Goal: Information Seeking & Learning: Learn about a topic

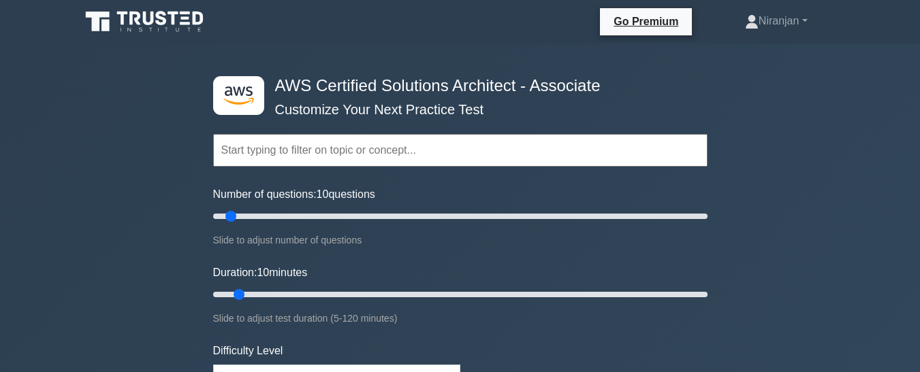
click at [462, 152] on input "text" at bounding box center [460, 150] width 494 height 33
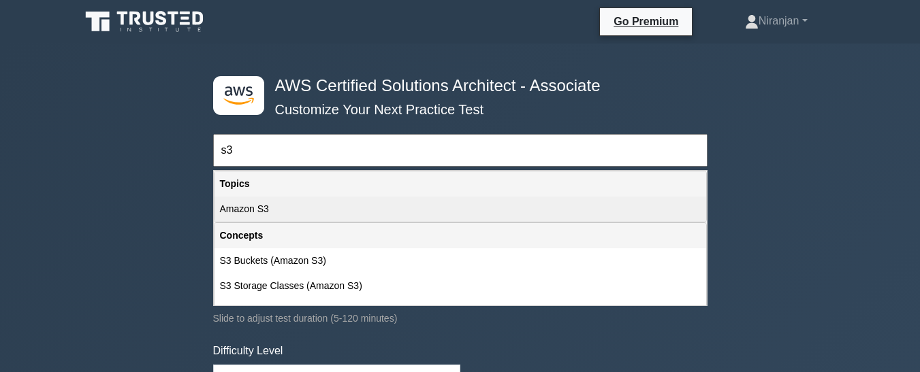
click at [312, 217] on div "Amazon S3" at bounding box center [460, 209] width 492 height 25
type input "Amazon S3"
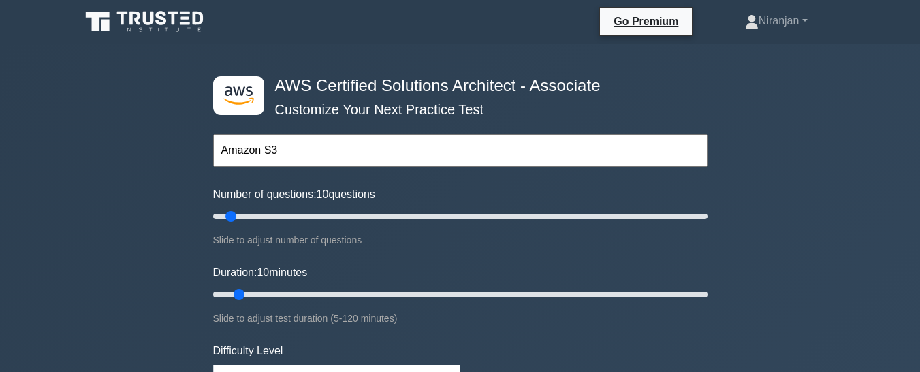
click at [312, 162] on input "Amazon S3" at bounding box center [460, 150] width 494 height 33
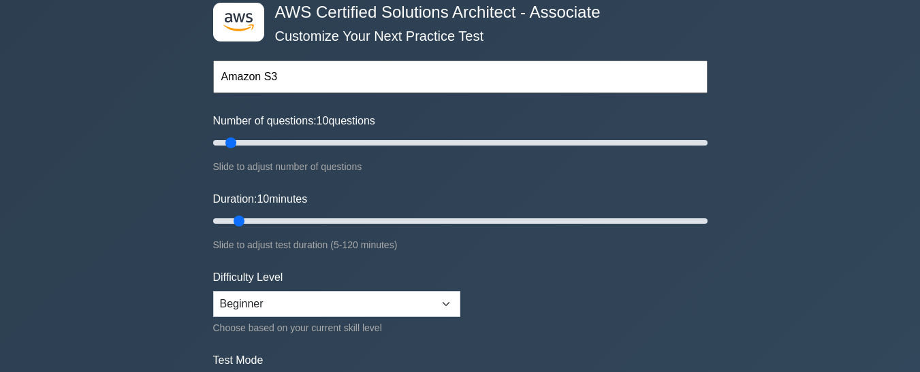
scroll to position [184, 0]
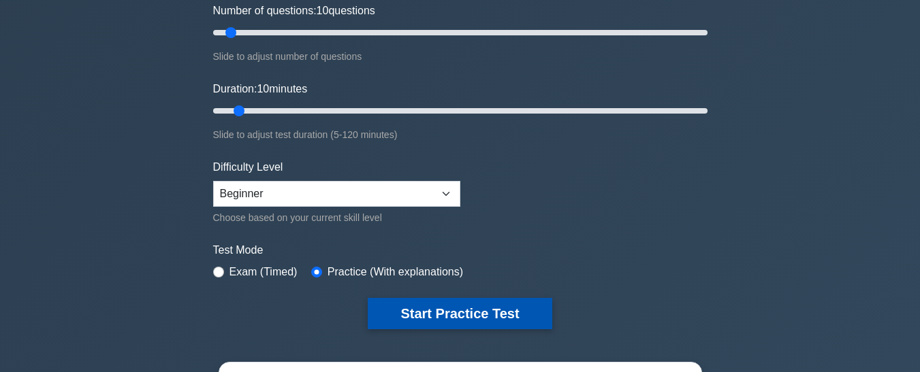
click at [441, 312] on button "Start Practice Test" at bounding box center [460, 313] width 184 height 31
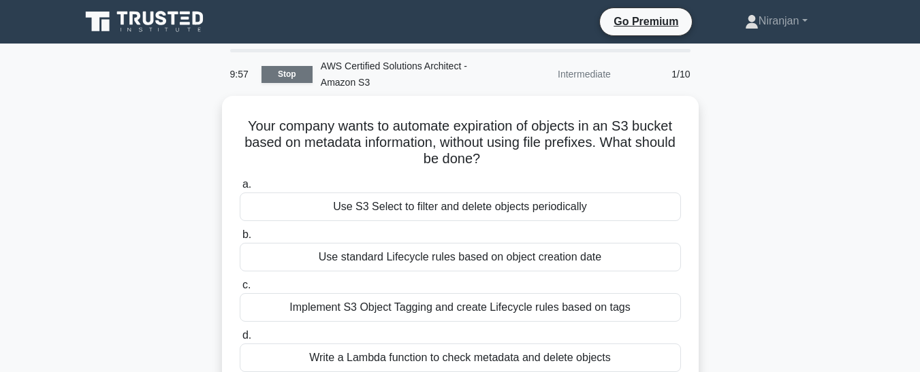
click at [289, 80] on link "Stop" at bounding box center [286, 74] width 51 height 17
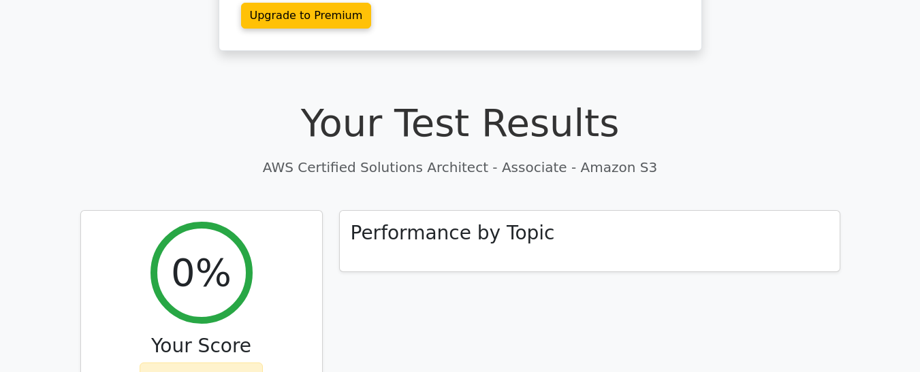
scroll to position [338, 0]
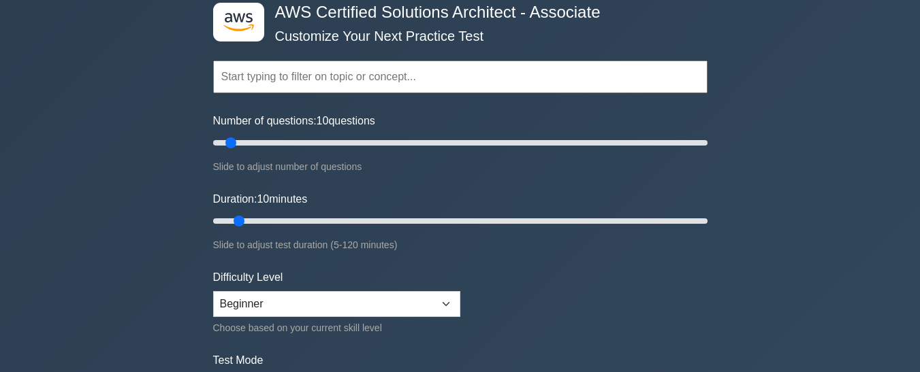
scroll to position [71, 0]
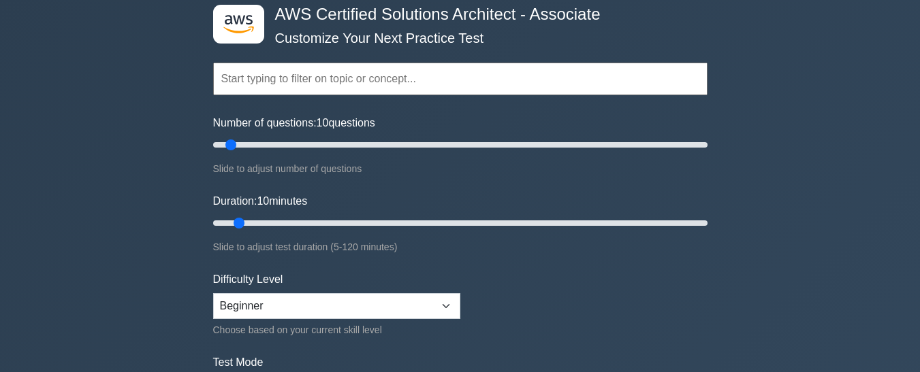
click at [255, 78] on input "text" at bounding box center [460, 79] width 494 height 33
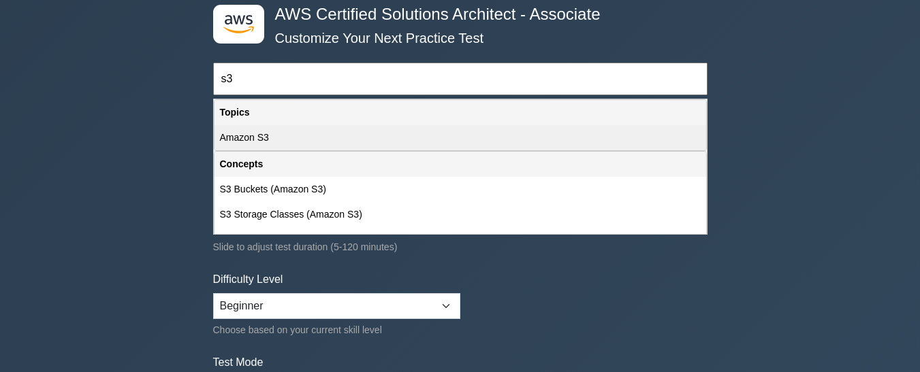
click at [277, 137] on div "Amazon S3" at bounding box center [460, 137] width 492 height 25
type input "Amazon S3"
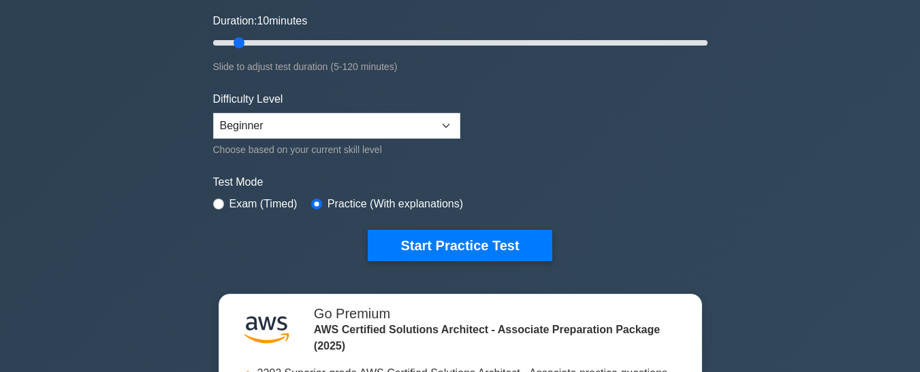
scroll to position [253, 0]
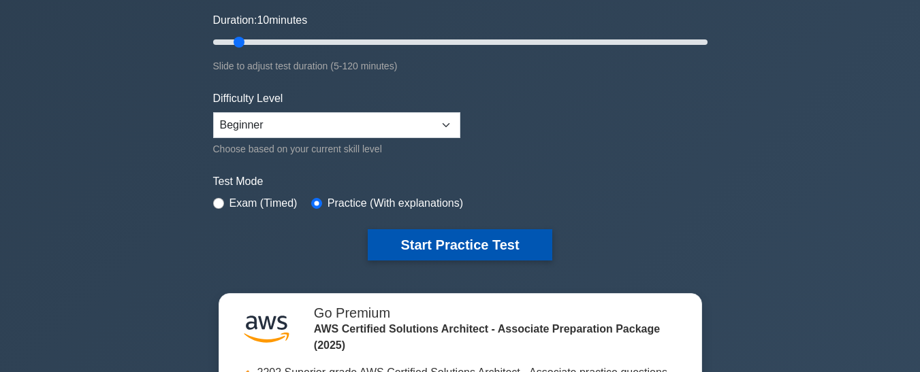
click at [466, 248] on button "Start Practice Test" at bounding box center [460, 244] width 184 height 31
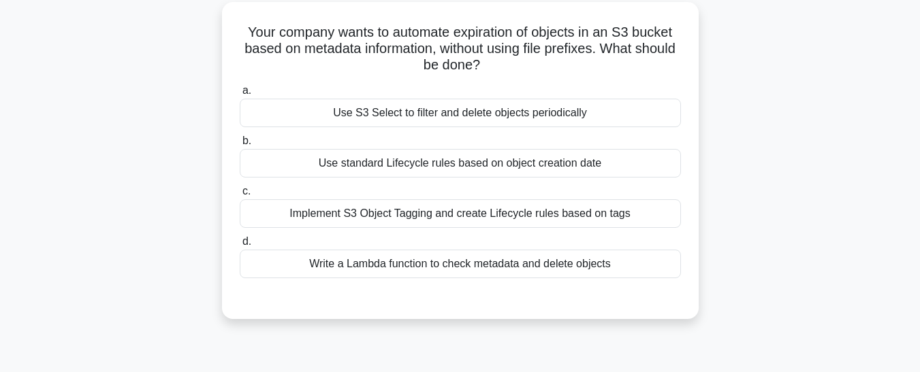
scroll to position [91, 0]
click at [556, 120] on div "Use S3 Select to filter and delete objects periodically" at bounding box center [460, 112] width 441 height 29
click at [240, 95] on input "a. Use S3 Select to filter and delete objects periodically" at bounding box center [240, 90] width 0 height 9
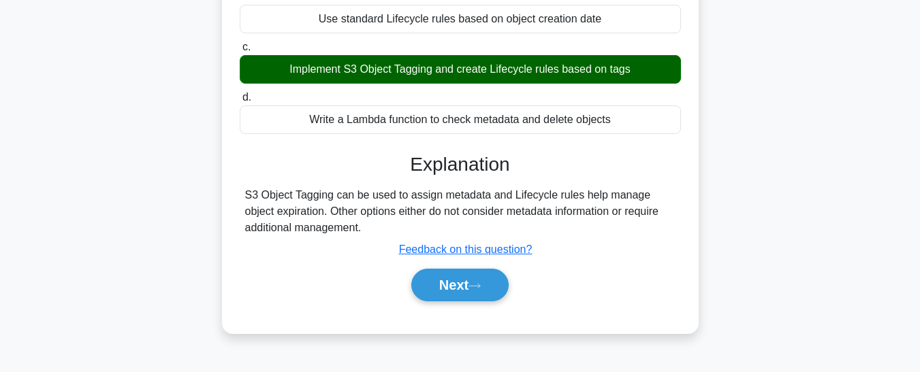
scroll to position [363, 0]
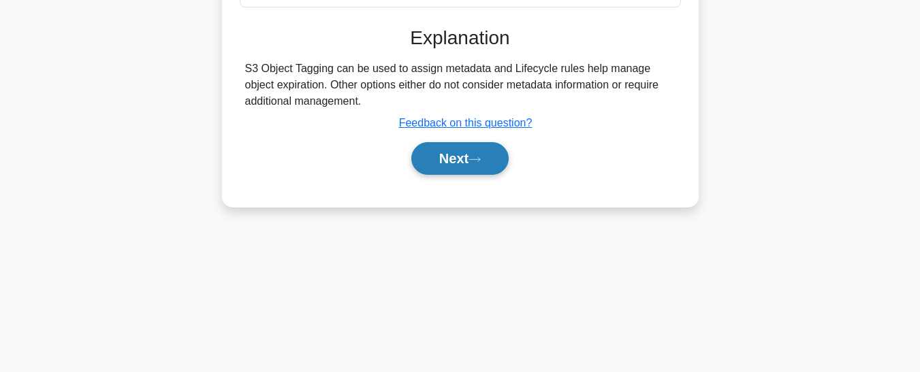
click at [472, 157] on button "Next" at bounding box center [459, 158] width 97 height 33
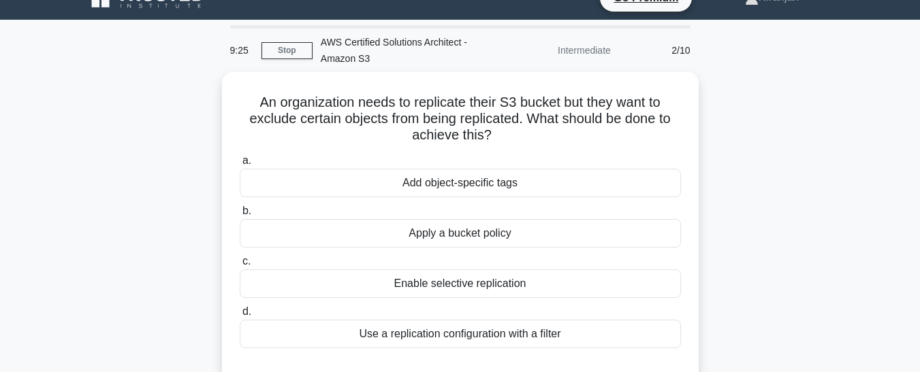
scroll to position [25, 0]
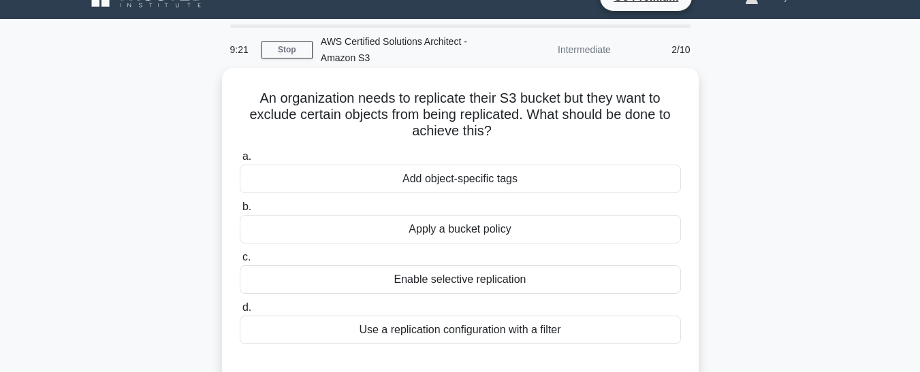
click at [505, 330] on div "Use a replication configuration with a filter" at bounding box center [460, 330] width 441 height 29
click at [240, 313] on input "d. Use a replication configuration with a filter" at bounding box center [240, 308] width 0 height 9
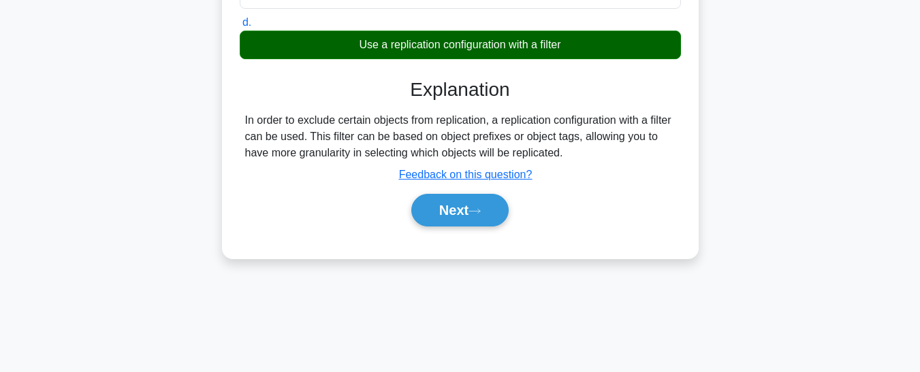
scroll to position [363, 0]
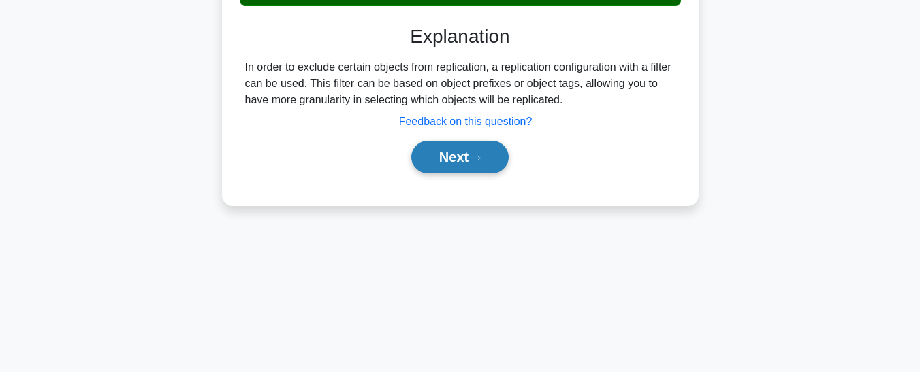
click at [489, 172] on button "Next" at bounding box center [459, 157] width 97 height 33
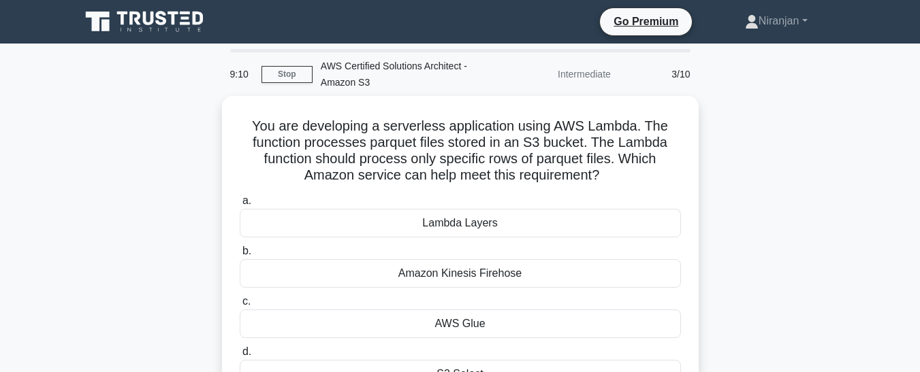
scroll to position [112, 0]
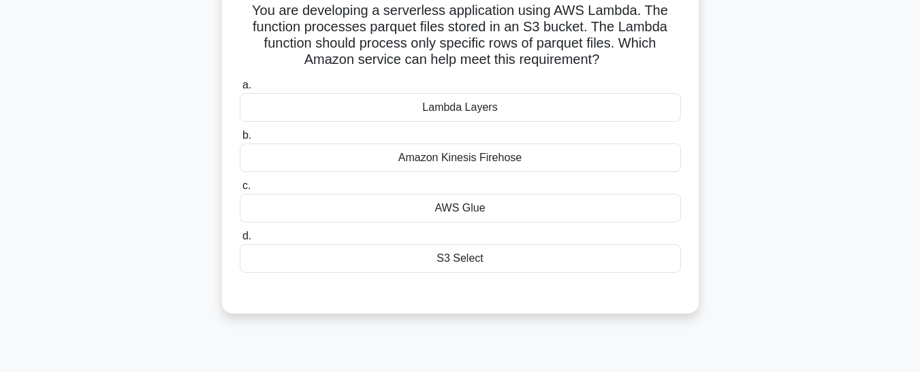
click at [515, 121] on div "Lambda Layers" at bounding box center [460, 107] width 441 height 29
click at [240, 90] on input "a. Lambda Layers" at bounding box center [240, 85] width 0 height 9
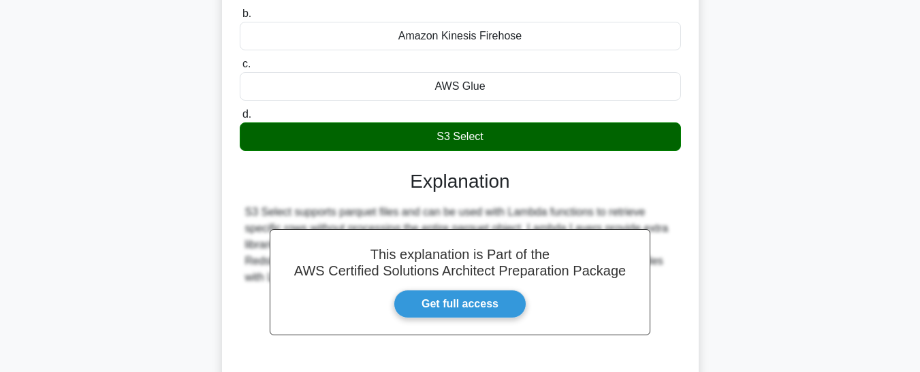
scroll to position [363, 0]
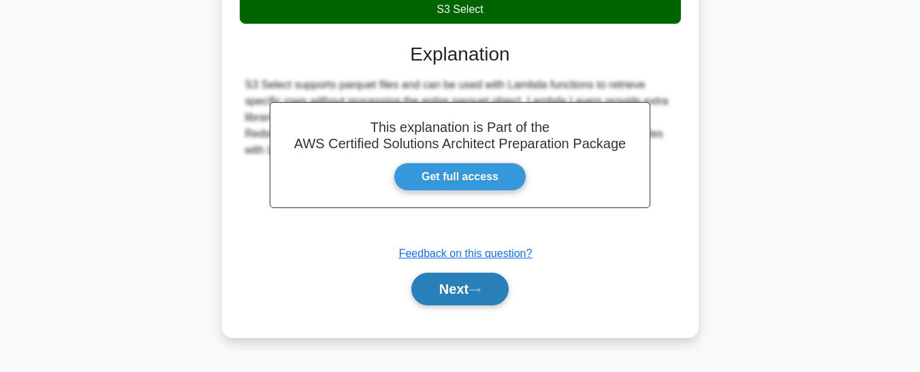
click at [490, 299] on button "Next" at bounding box center [459, 289] width 97 height 33
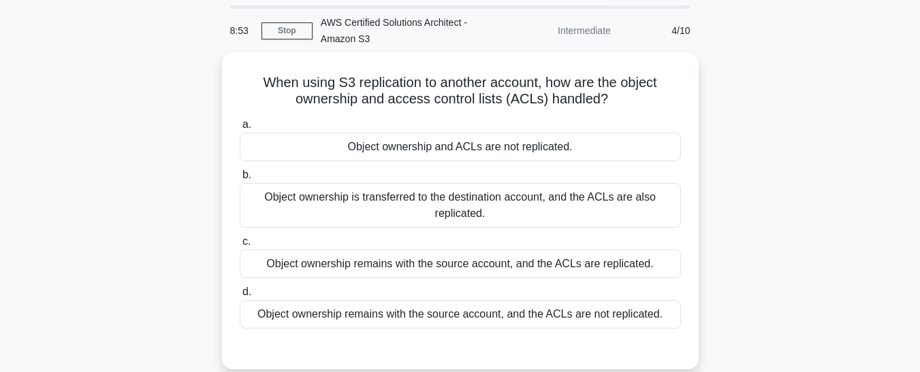
scroll to position [46, 0]
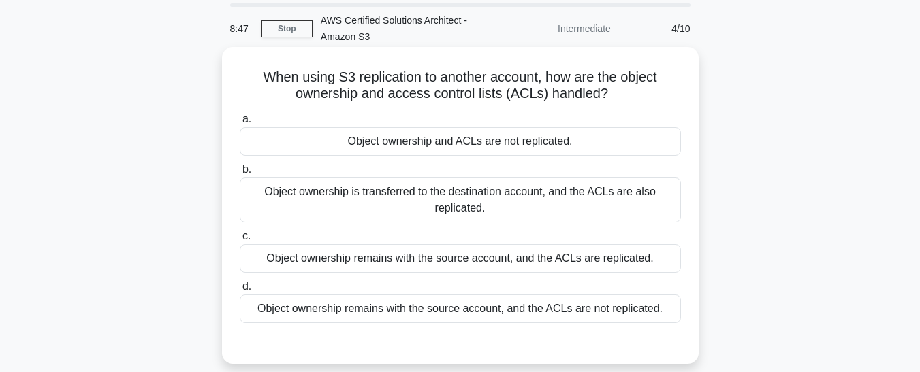
click at [507, 195] on div "Object ownership is transferred to the destination account, and the ACLs are al…" at bounding box center [460, 200] width 441 height 45
click at [240, 174] on input "b. Object ownership is transferred to the destination account, and the ACLs are…" at bounding box center [240, 169] width 0 height 9
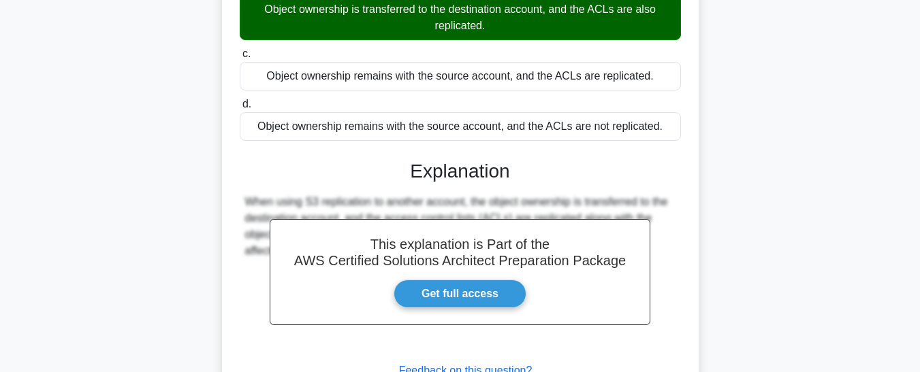
scroll to position [363, 0]
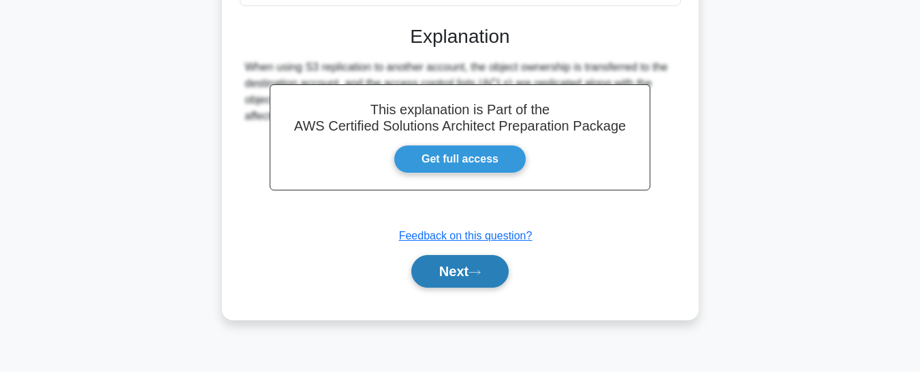
click at [490, 276] on button "Next" at bounding box center [459, 271] width 97 height 33
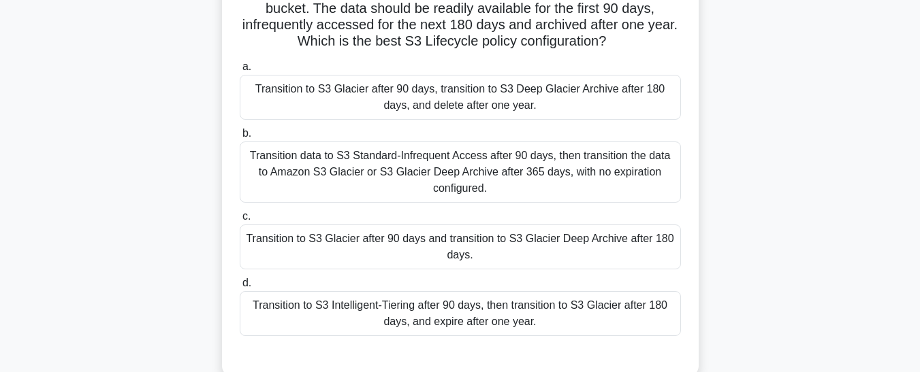
scroll to position [130, 0]
click at [530, 183] on div "Transition data to S3 Standard-Infrequent Access after 90 days, then transition…" at bounding box center [460, 172] width 441 height 61
click at [240, 139] on input "b. Transition data to S3 Standard-Infrequent Access after 90 days, then transit…" at bounding box center [240, 134] width 0 height 9
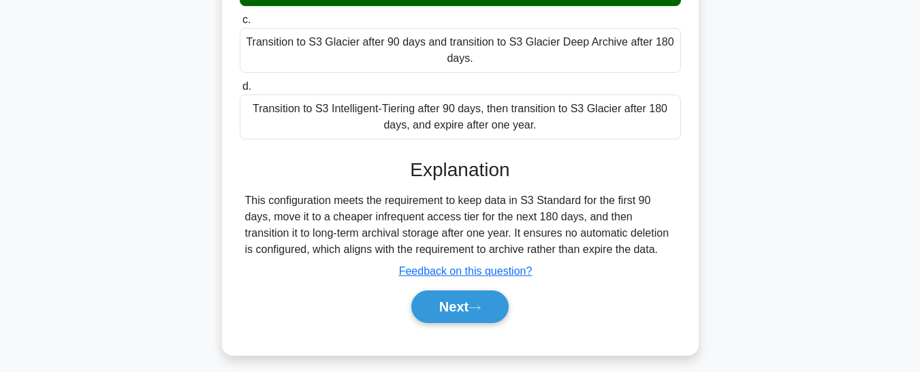
scroll to position [363, 0]
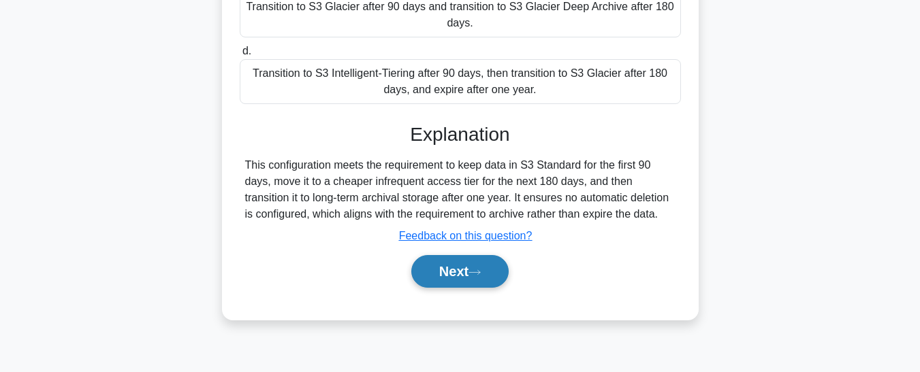
click at [492, 267] on button "Next" at bounding box center [459, 271] width 97 height 33
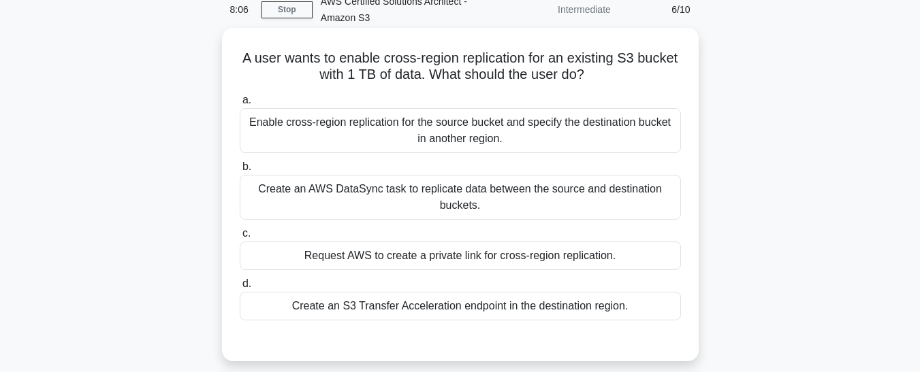
scroll to position [65, 0]
click at [550, 201] on div "Create an AWS DataSync task to replicate data between the source and destinatio…" at bounding box center [460, 196] width 441 height 45
click at [240, 171] on input "b. Create an AWS DataSync task to replicate data between the source and destina…" at bounding box center [240, 166] width 0 height 9
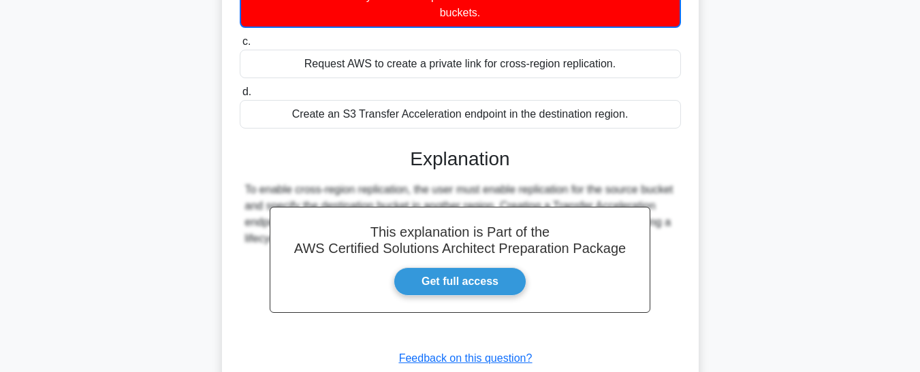
scroll to position [363, 0]
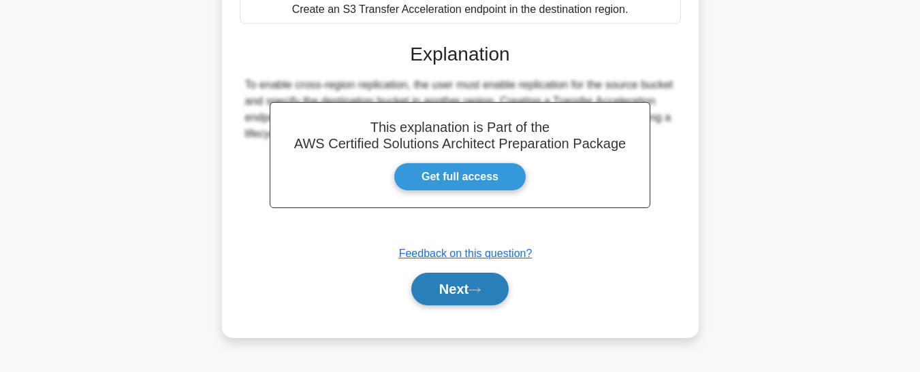
click at [485, 285] on button "Next" at bounding box center [459, 289] width 97 height 33
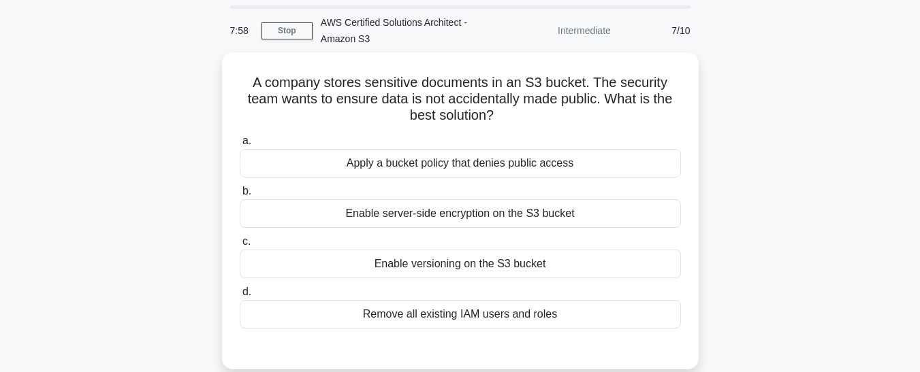
scroll to position [0, 0]
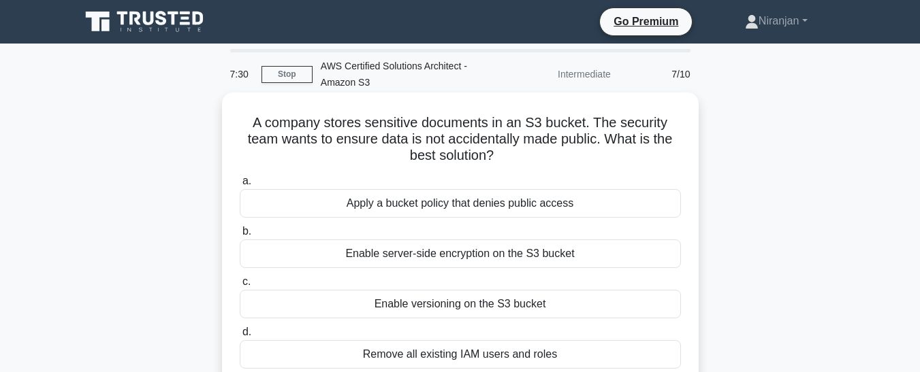
click at [484, 313] on div "Enable versioning on the S3 bucket" at bounding box center [460, 304] width 441 height 29
click at [240, 287] on input "c. Enable versioning on the S3 bucket" at bounding box center [240, 282] width 0 height 9
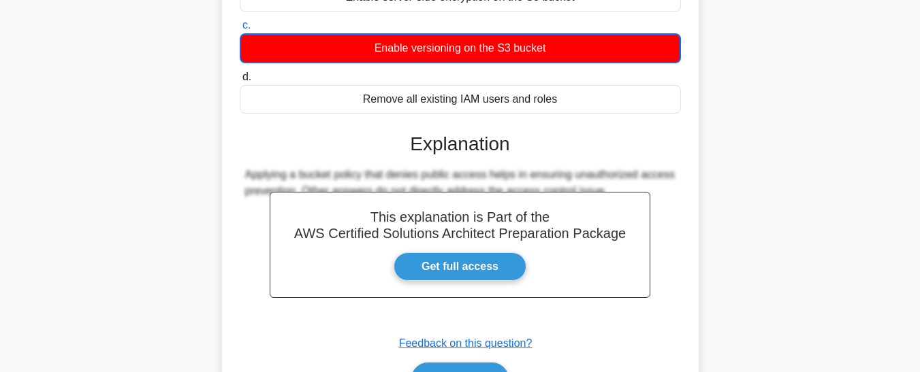
scroll to position [362, 0]
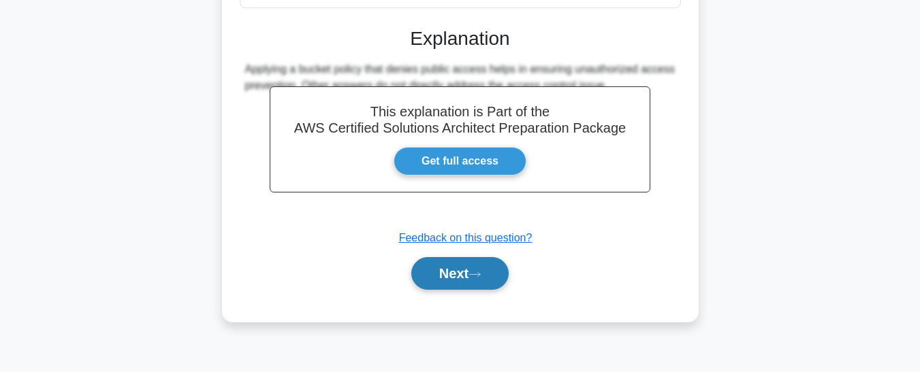
click at [483, 270] on button "Next" at bounding box center [459, 273] width 97 height 33
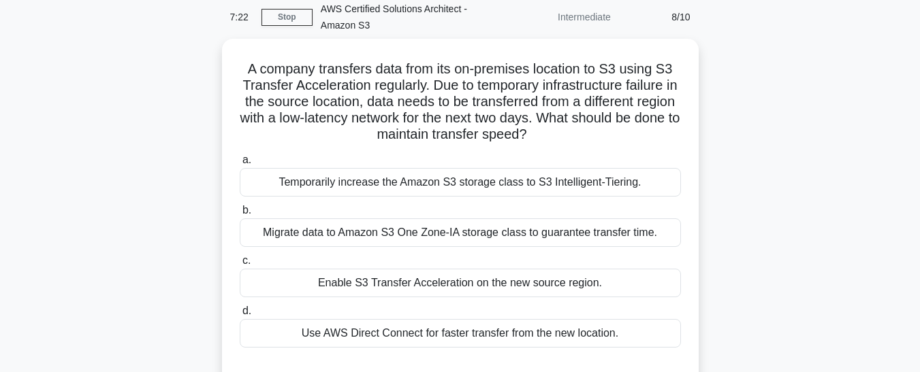
scroll to position [71, 0]
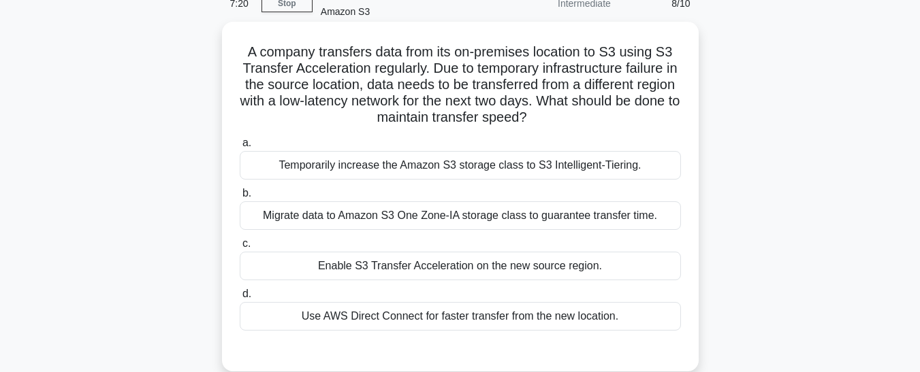
click at [479, 216] on div "Migrate data to Amazon S3 One Zone-IA storage class to guarantee transfer time." at bounding box center [460, 216] width 441 height 29
click at [240, 198] on input "b. Migrate data to Amazon S3 One Zone-IA storage class to guarantee transfer ti…" at bounding box center [240, 193] width 0 height 9
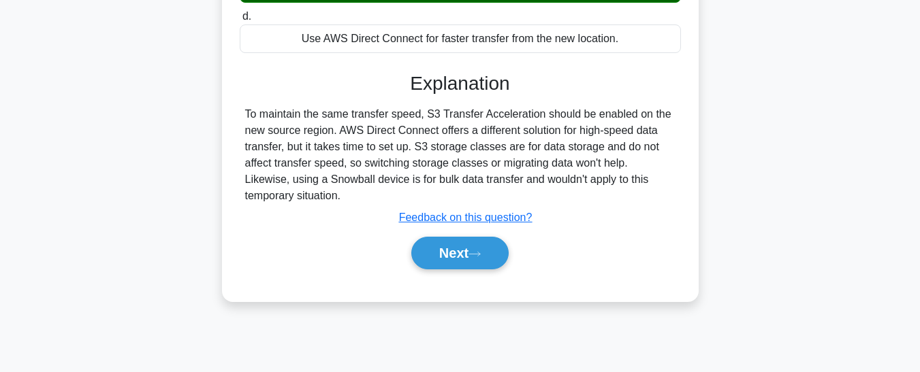
scroll to position [363, 0]
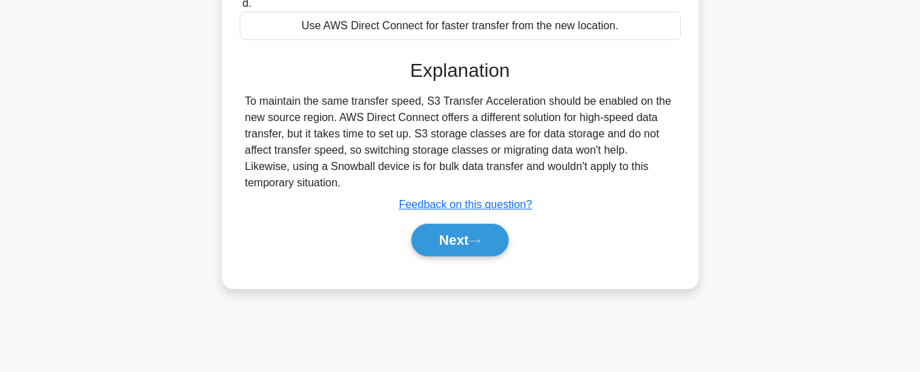
click at [480, 234] on button "Next" at bounding box center [459, 240] width 97 height 33
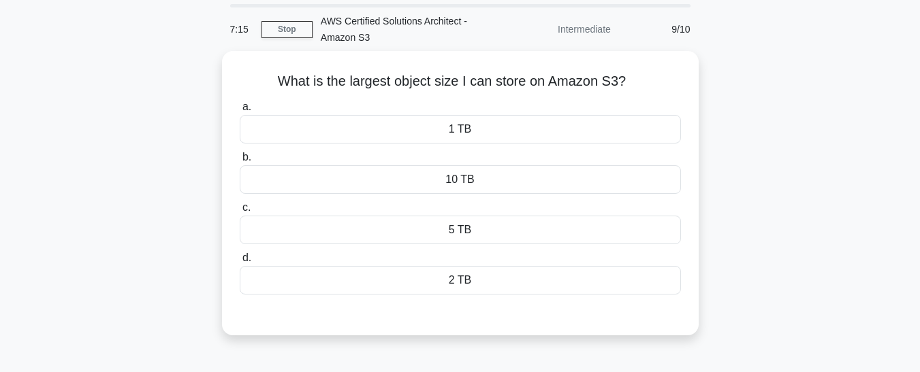
scroll to position [44, 0]
click at [469, 235] on div "5 TB" at bounding box center [460, 228] width 441 height 29
click at [240, 210] on input "c. 5 TB" at bounding box center [240, 206] width 0 height 9
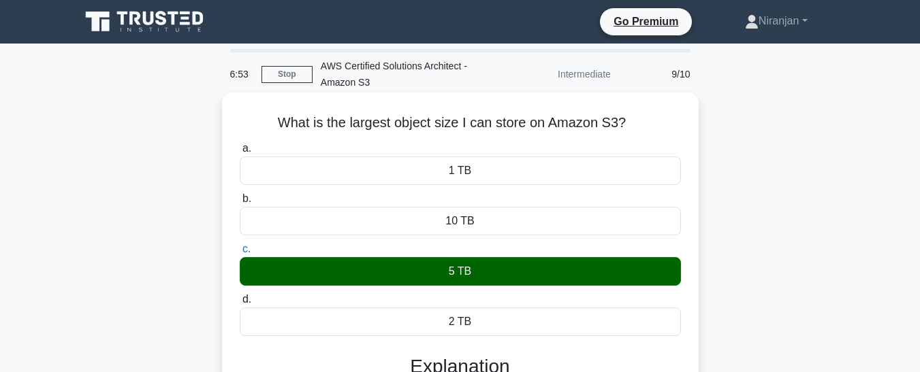
scroll to position [337, 0]
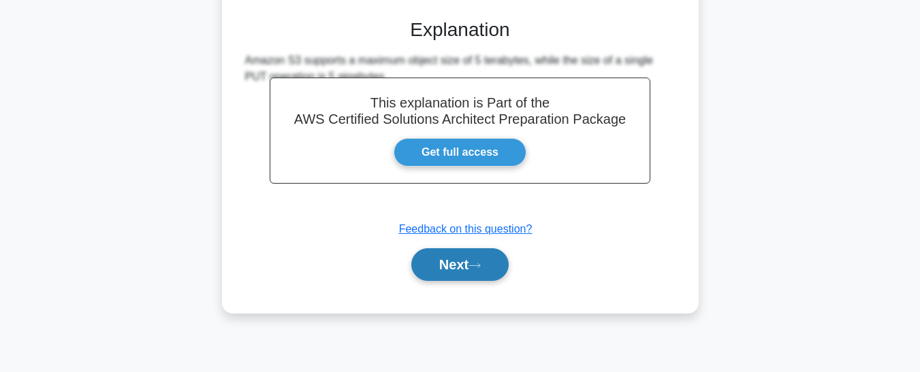
click at [471, 264] on button "Next" at bounding box center [459, 265] width 97 height 33
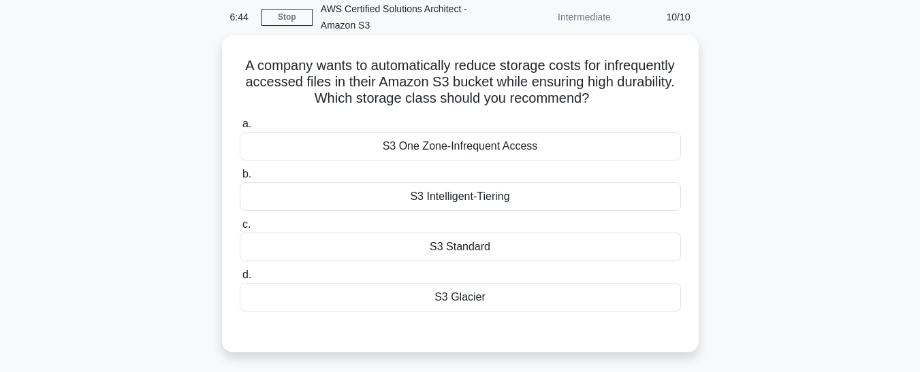
scroll to position [57, 0]
click at [513, 246] on div "S3 Standard" at bounding box center [460, 248] width 441 height 29
click at [240, 230] on input "c. S3 Standard" at bounding box center [240, 225] width 0 height 9
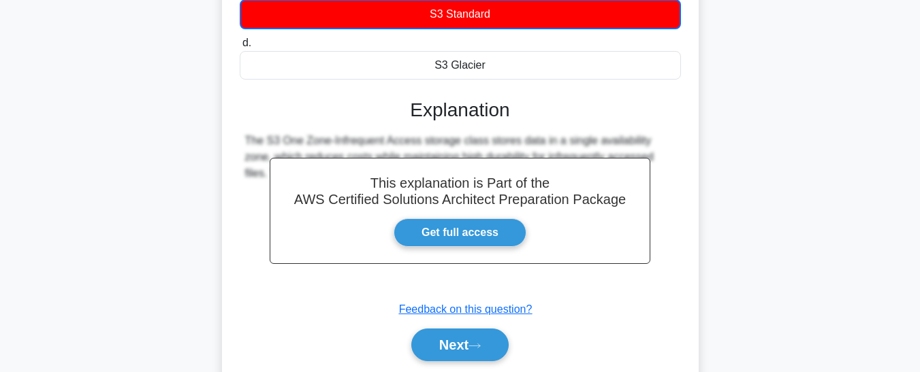
scroll to position [291, 0]
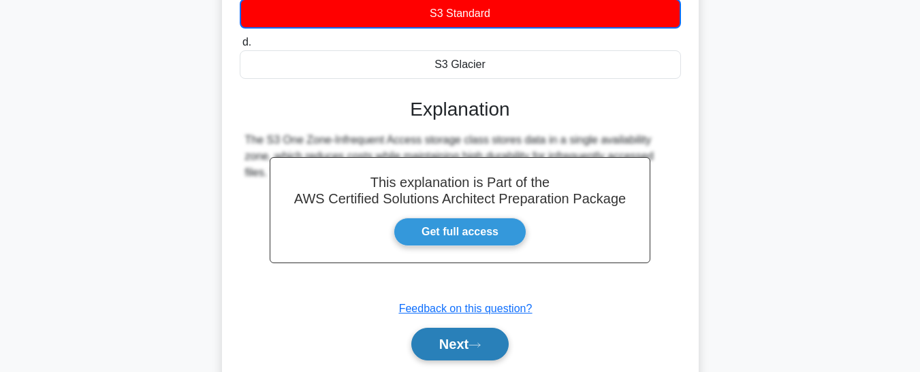
click at [483, 354] on button "Next" at bounding box center [459, 344] width 97 height 33
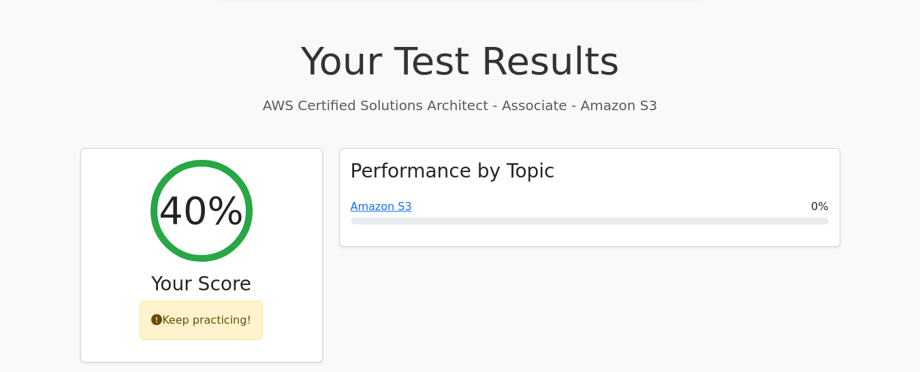
scroll to position [453, 0]
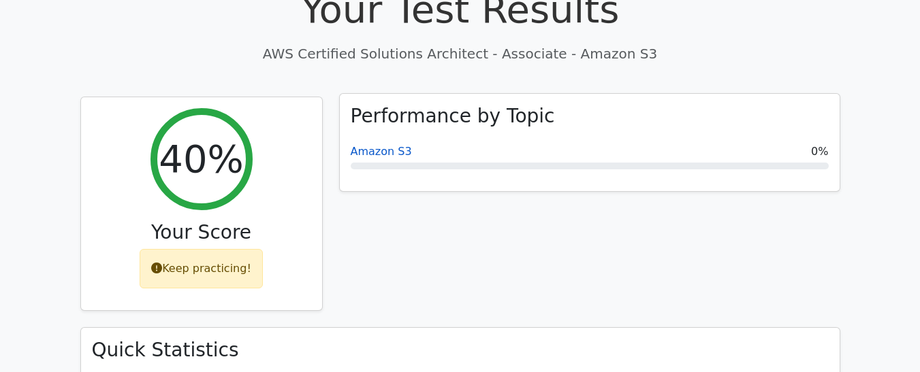
click at [376, 145] on link "Amazon S3" at bounding box center [381, 151] width 61 height 13
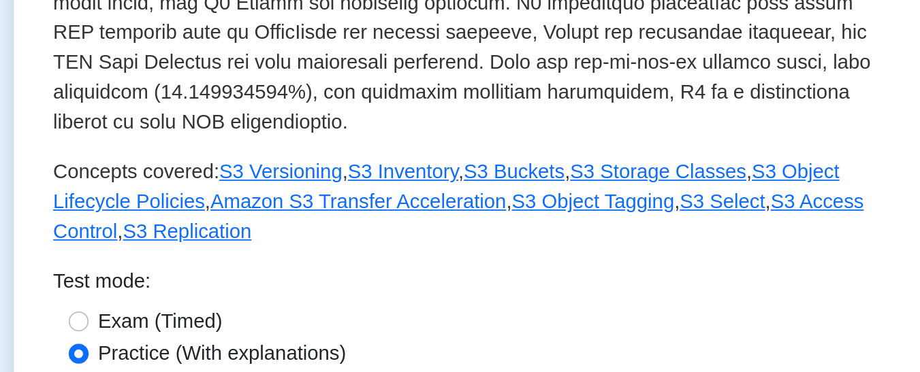
scroll to position [406, 0]
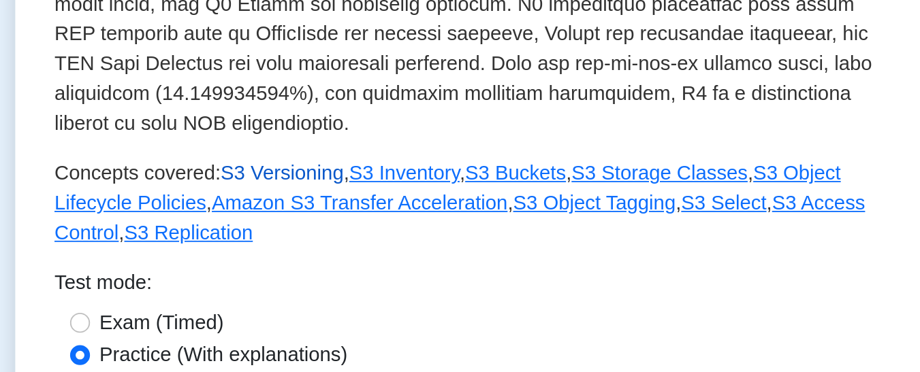
click at [368, 257] on link "S3 Versioning" at bounding box center [355, 263] width 67 height 12
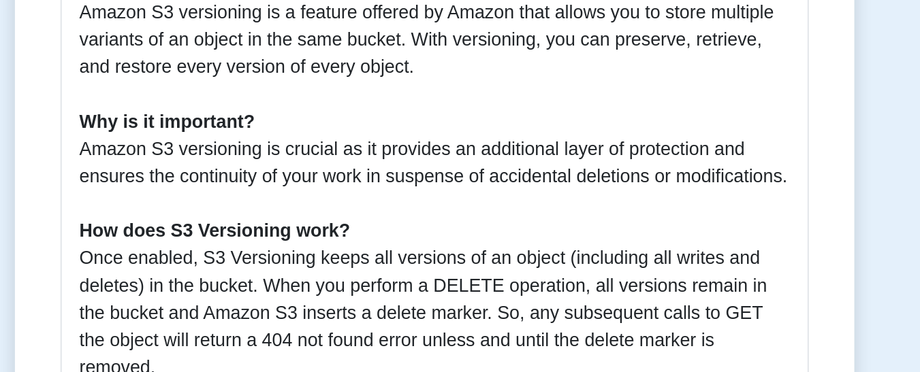
scroll to position [389, 0]
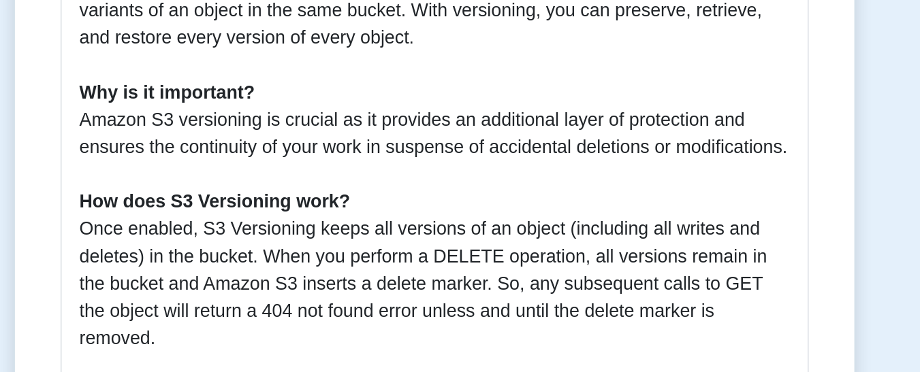
click at [560, 188] on p "Amazon S3 versioning is one of the most important aspects in AWS Solution Archi…" at bounding box center [461, 141] width 424 height 327
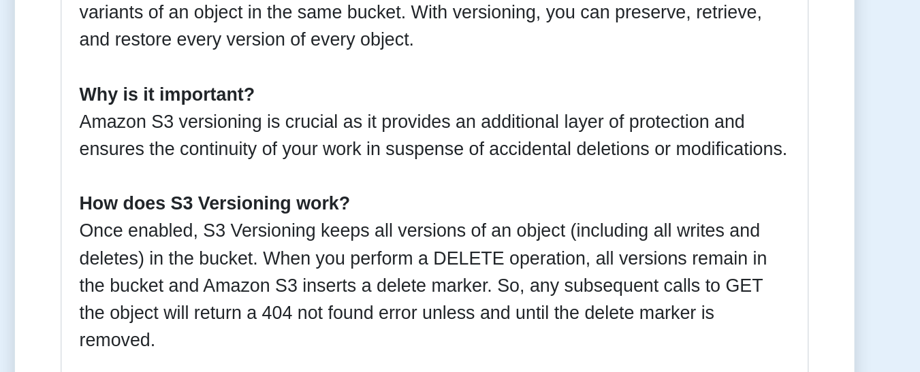
click at [710, 160] on div "S3 Versioning 5 minutes 5 Questions Versioning in Amazon S3 allows preservation…" at bounding box center [460, 219] width 501 height 953
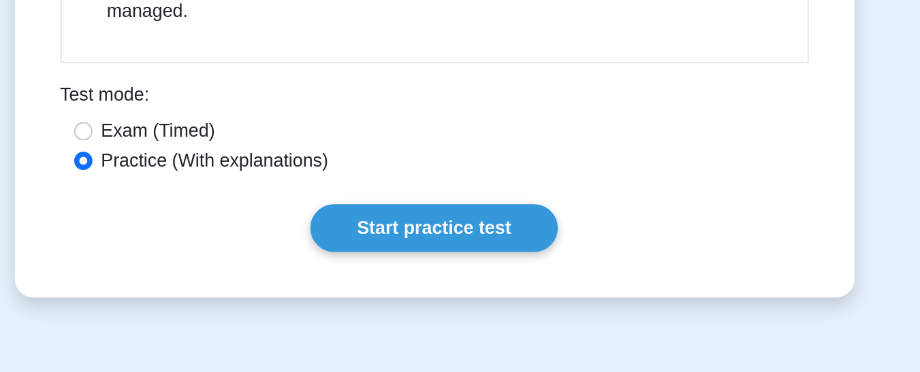
scroll to position [789, 0]
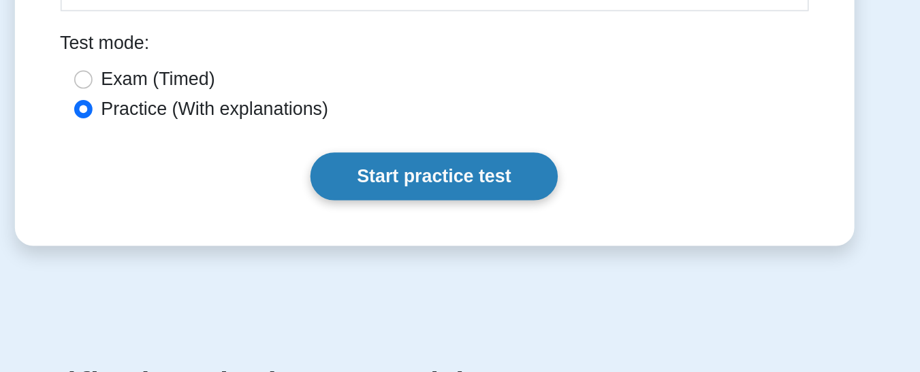
click at [521, 244] on link "Start practice test" at bounding box center [460, 255] width 148 height 29
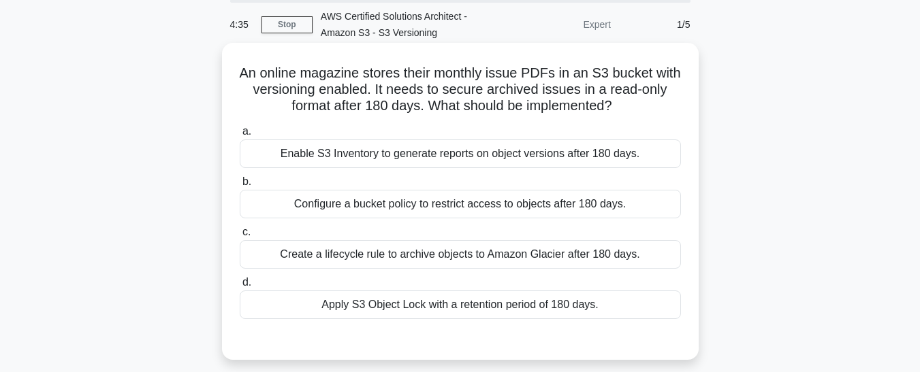
scroll to position [54, 0]
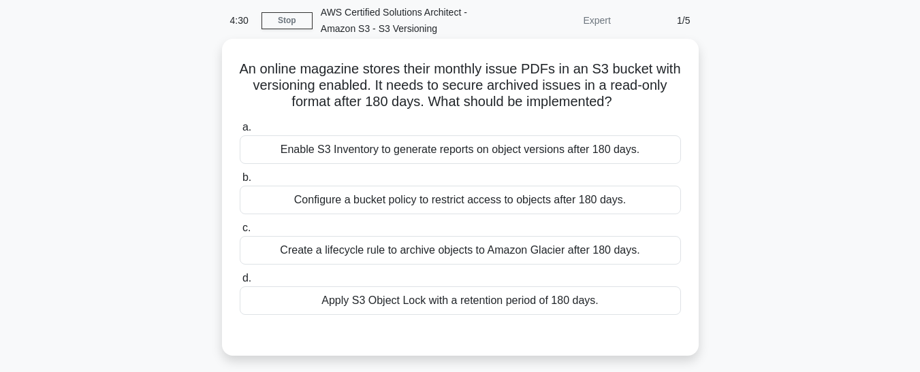
click at [500, 255] on div "Create a lifecycle rule to archive objects to Amazon Glacier after 180 days." at bounding box center [460, 250] width 441 height 29
click at [240, 233] on input "c. Create a lifecycle rule to archive objects to Amazon Glacier after 180 days." at bounding box center [240, 228] width 0 height 9
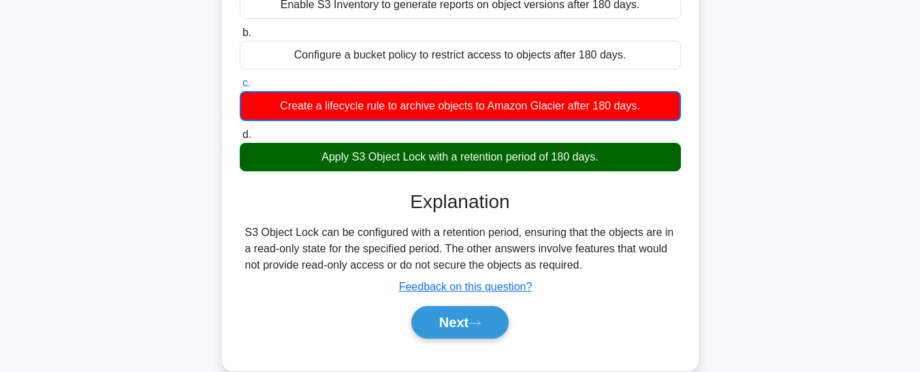
scroll to position [268, 0]
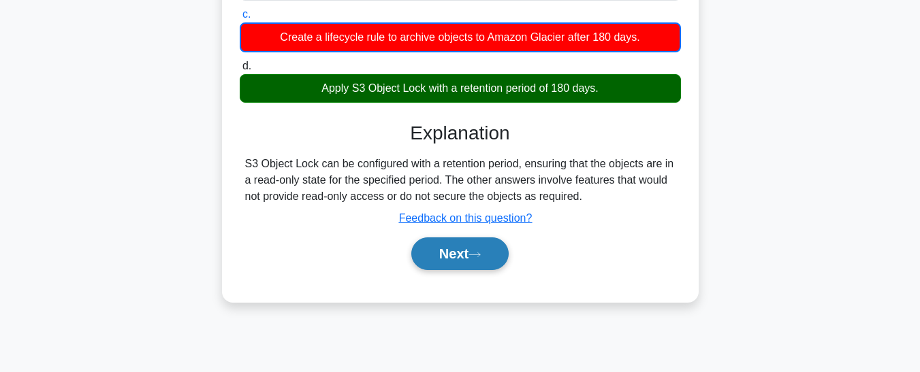
click at [473, 257] on button "Next" at bounding box center [459, 254] width 97 height 33
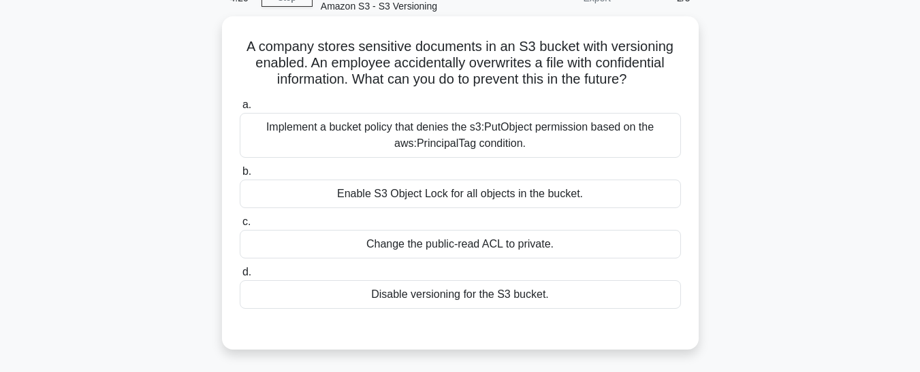
scroll to position [80, 0]
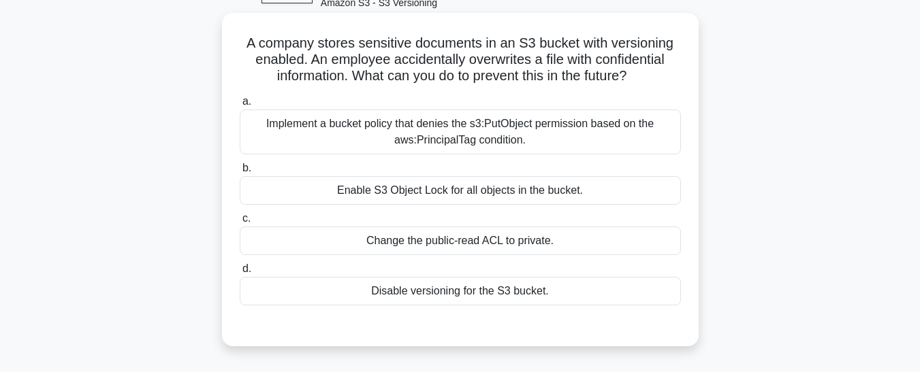
click at [490, 250] on div "Change the public-read ACL to private." at bounding box center [460, 241] width 441 height 29
click at [240, 223] on input "c. Change the public-read ACL to private." at bounding box center [240, 218] width 0 height 9
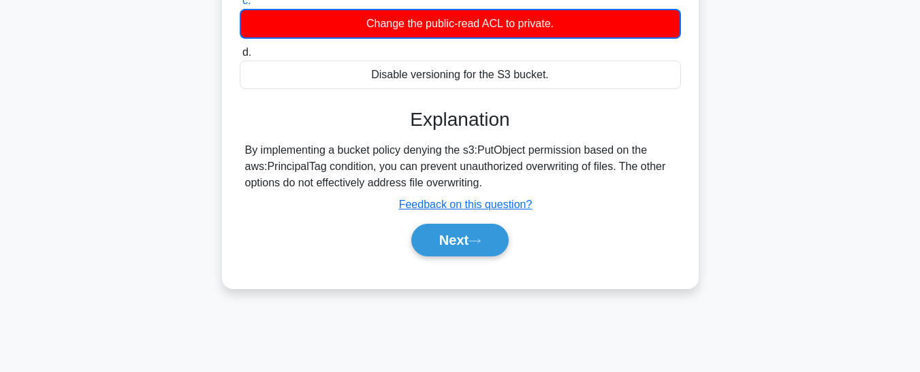
scroll to position [298, 0]
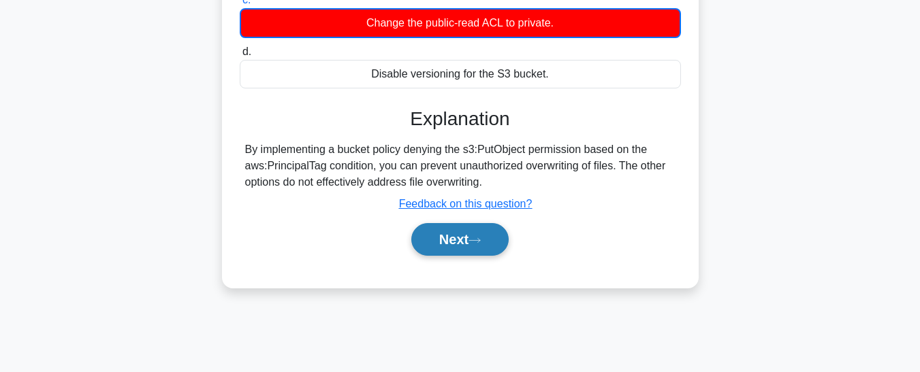
click at [490, 250] on button "Next" at bounding box center [459, 239] width 97 height 33
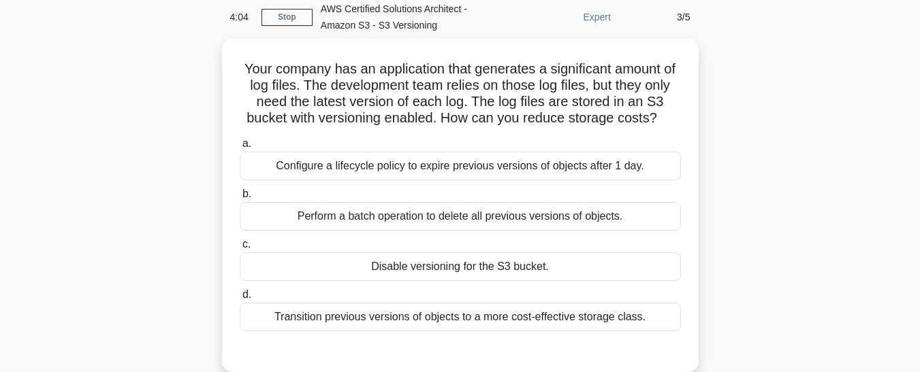
scroll to position [57, 0]
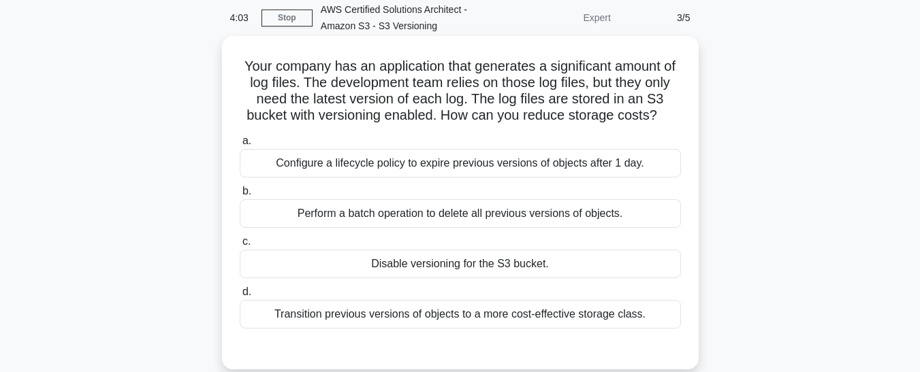
click at [483, 164] on div "Configure a lifecycle policy to expire previous versions of objects after 1 day." at bounding box center [460, 163] width 441 height 29
click at [240, 146] on input "a. Configure a lifecycle policy to expire previous versions of objects after 1 …" at bounding box center [240, 141] width 0 height 9
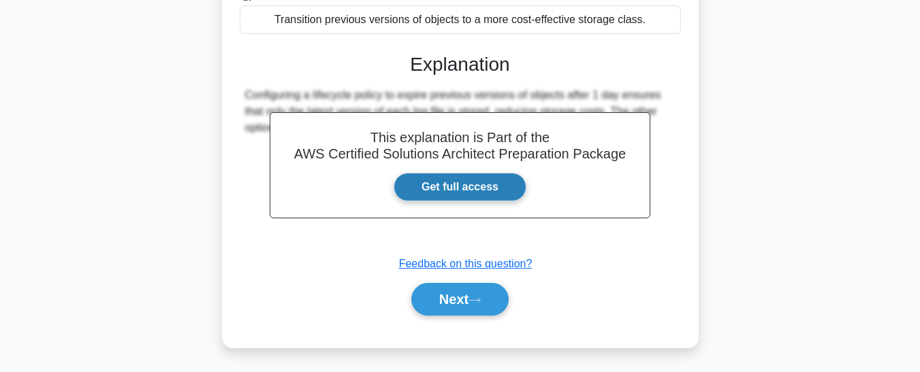
scroll to position [351, 0]
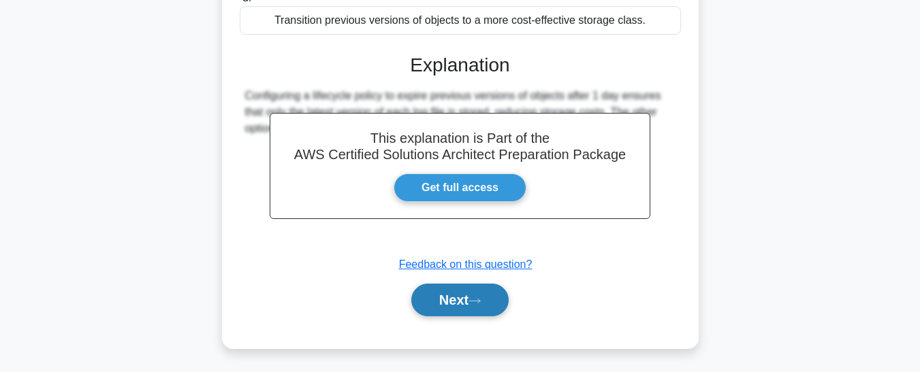
click at [488, 298] on button "Next" at bounding box center [459, 300] width 97 height 33
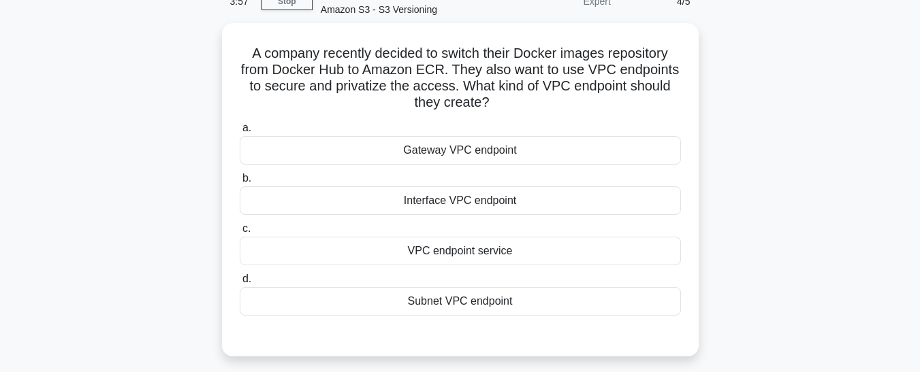
scroll to position [73, 0]
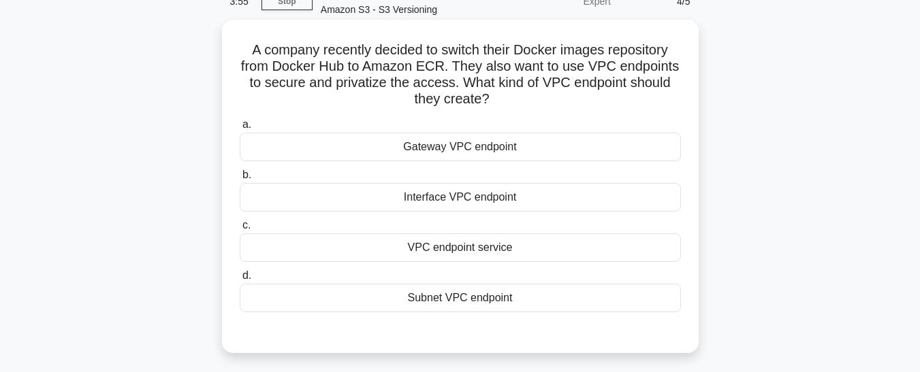
click at [488, 251] on div "VPC endpoint service" at bounding box center [460, 248] width 441 height 29
click at [240, 230] on input "c. VPC endpoint service" at bounding box center [240, 225] width 0 height 9
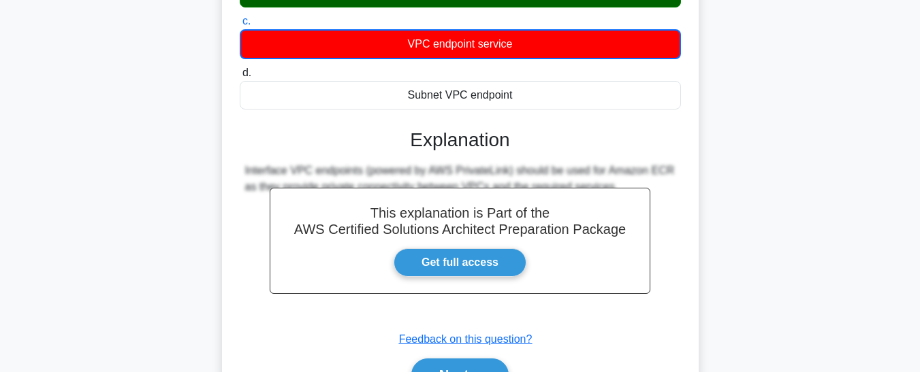
scroll to position [363, 0]
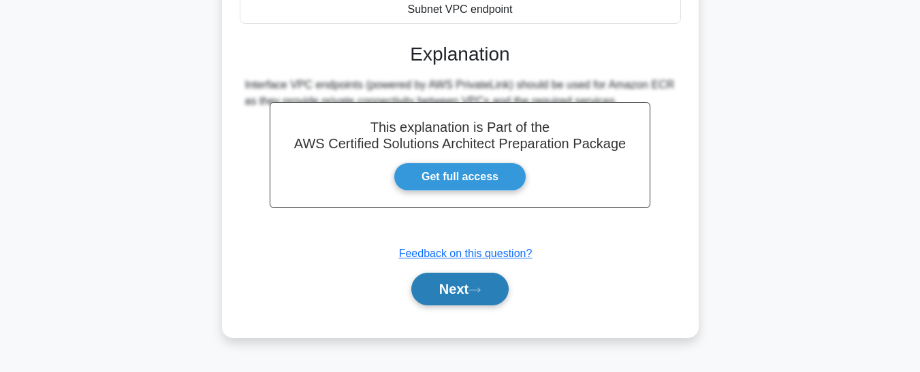
click at [493, 295] on button "Next" at bounding box center [459, 289] width 97 height 33
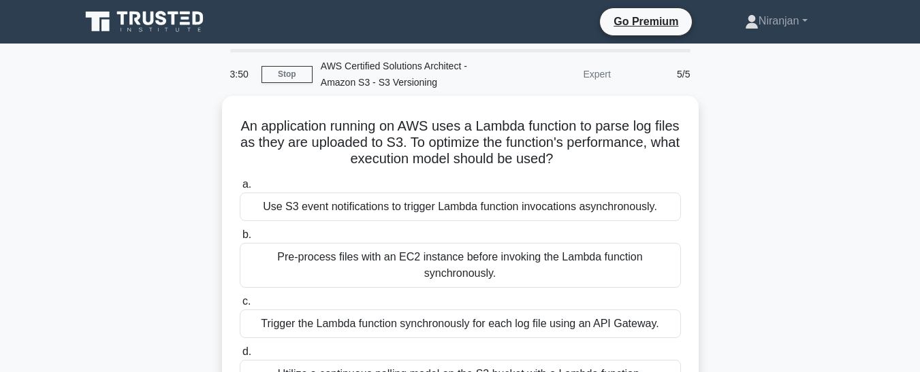
scroll to position [46, 0]
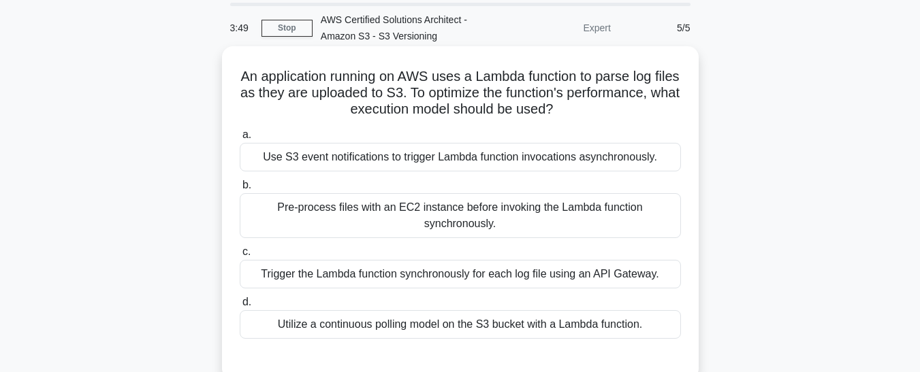
click at [505, 165] on div "Use S3 event notifications to trigger Lambda function invocations asynchronousl…" at bounding box center [460, 157] width 441 height 29
click at [240, 140] on input "a. Use S3 event notifications to trigger Lambda function invocations asynchrono…" at bounding box center [240, 135] width 0 height 9
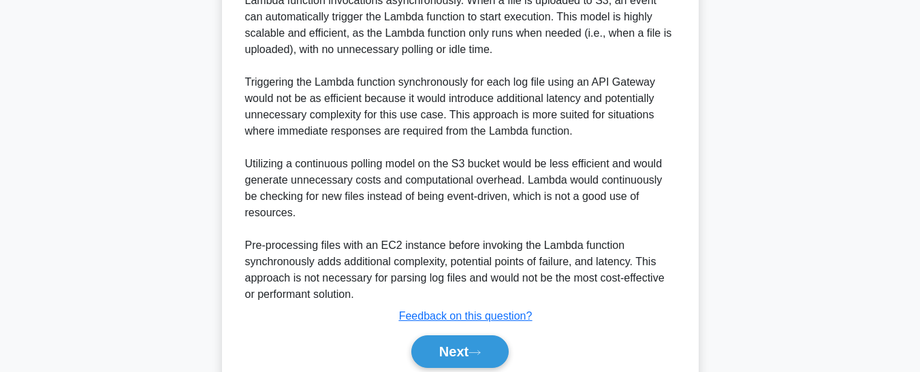
scroll to position [533, 0]
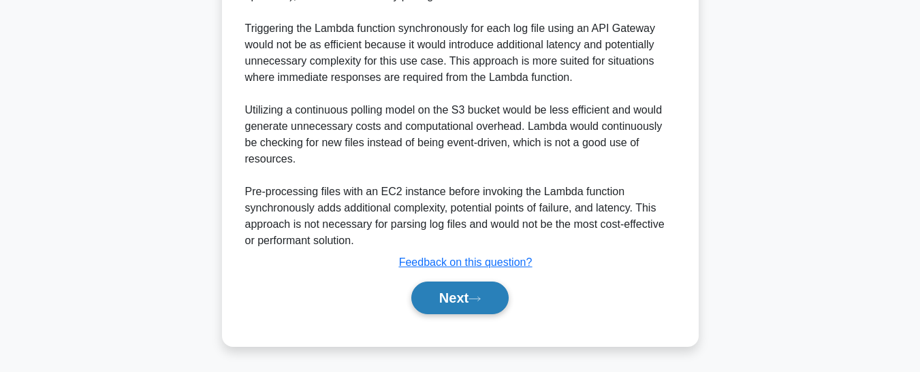
click at [481, 297] on icon at bounding box center [474, 299] width 12 height 7
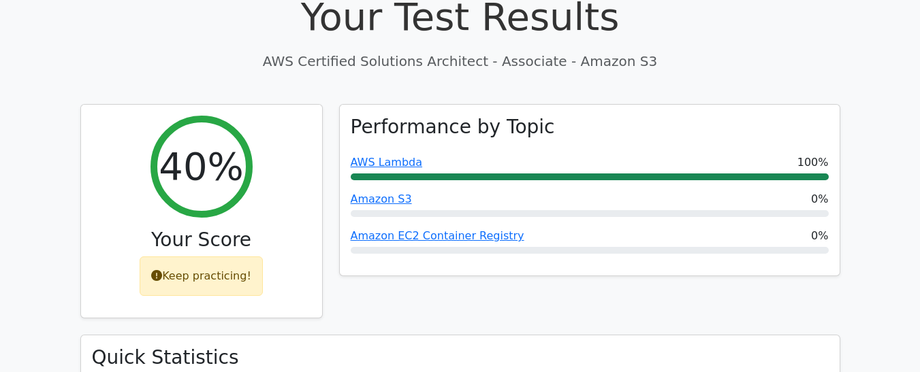
scroll to position [447, 0]
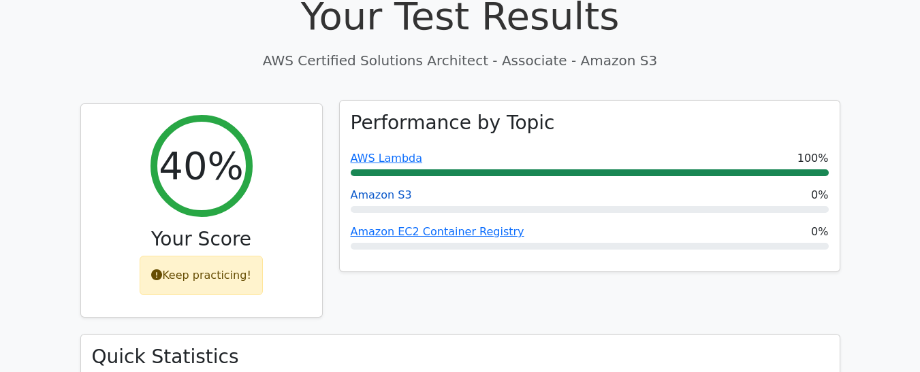
click at [393, 189] on link "Amazon S3" at bounding box center [381, 195] width 61 height 13
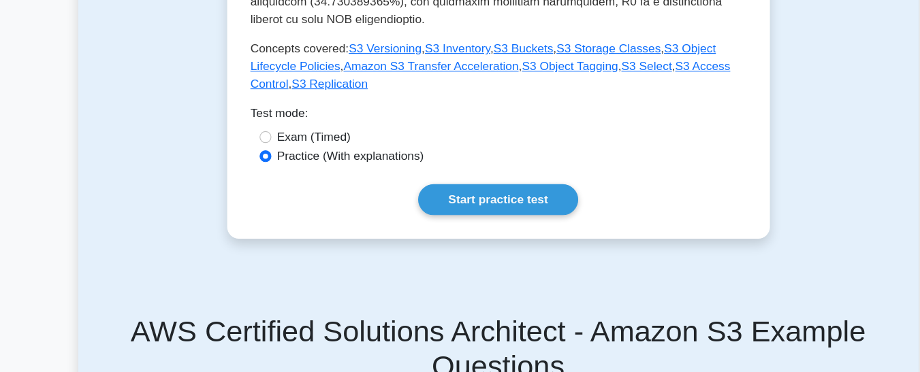
scroll to position [595, 0]
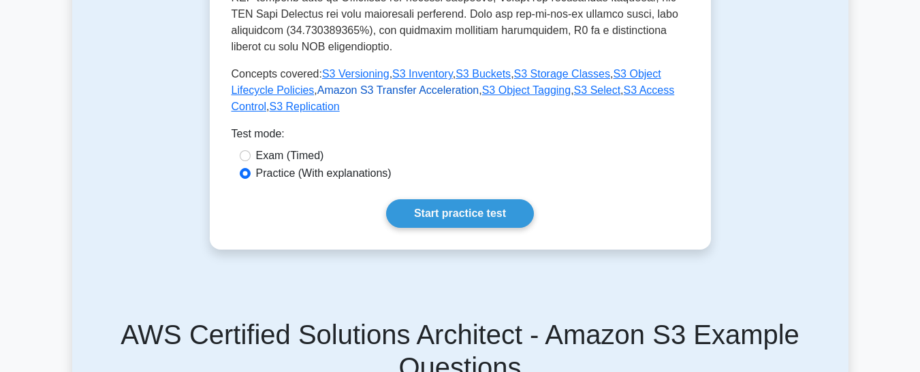
click at [395, 84] on link "Amazon S3 Transfer Acceleration" at bounding box center [397, 90] width 161 height 12
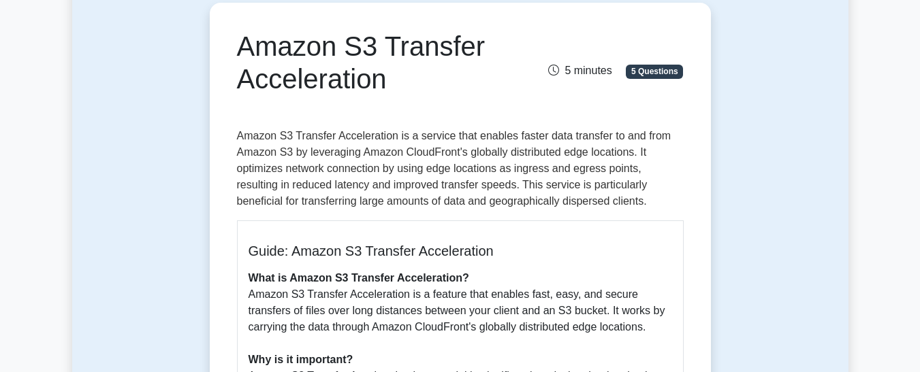
scroll to position [135, 0]
